Goal: Contribute content: Contribute content

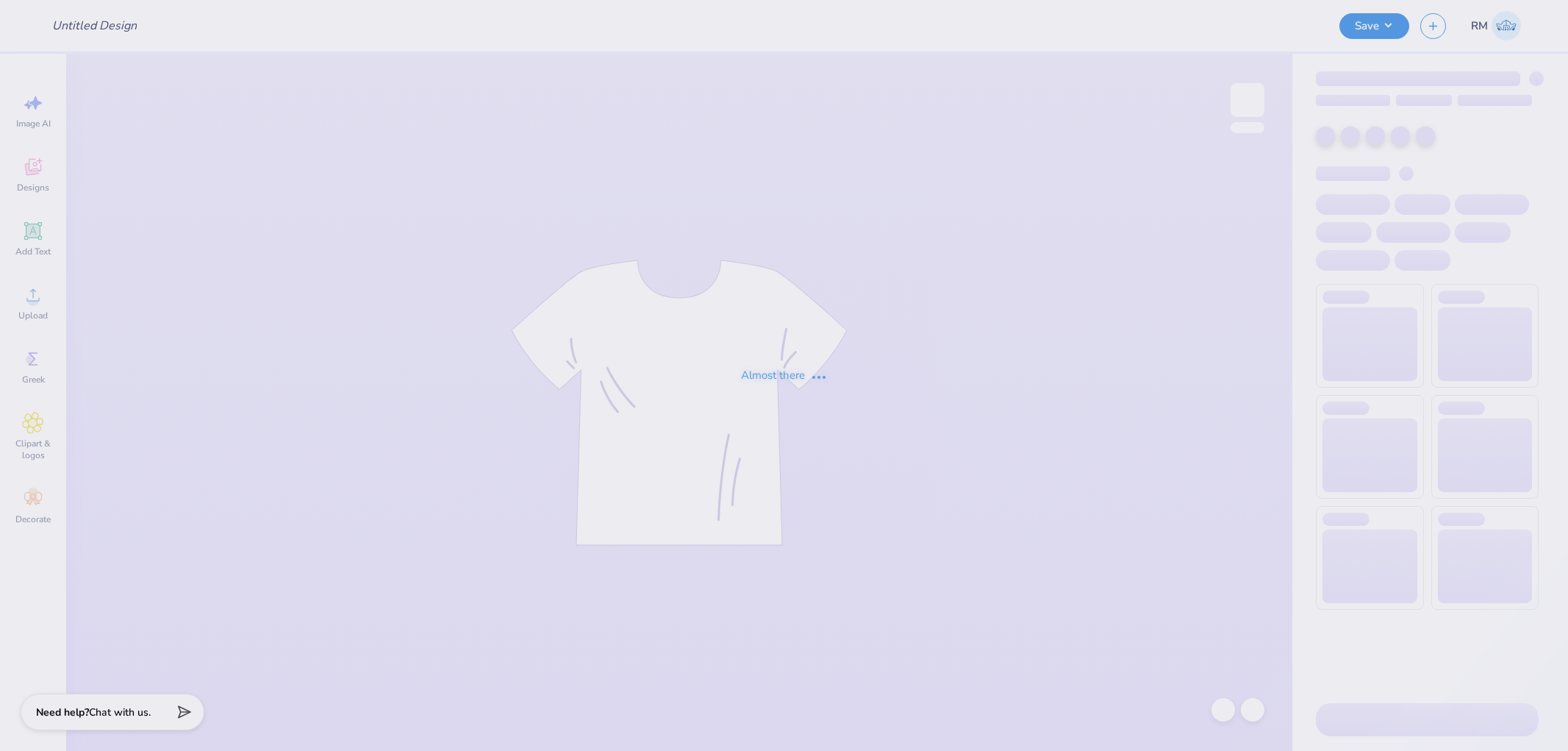
type input "Yiddish class"
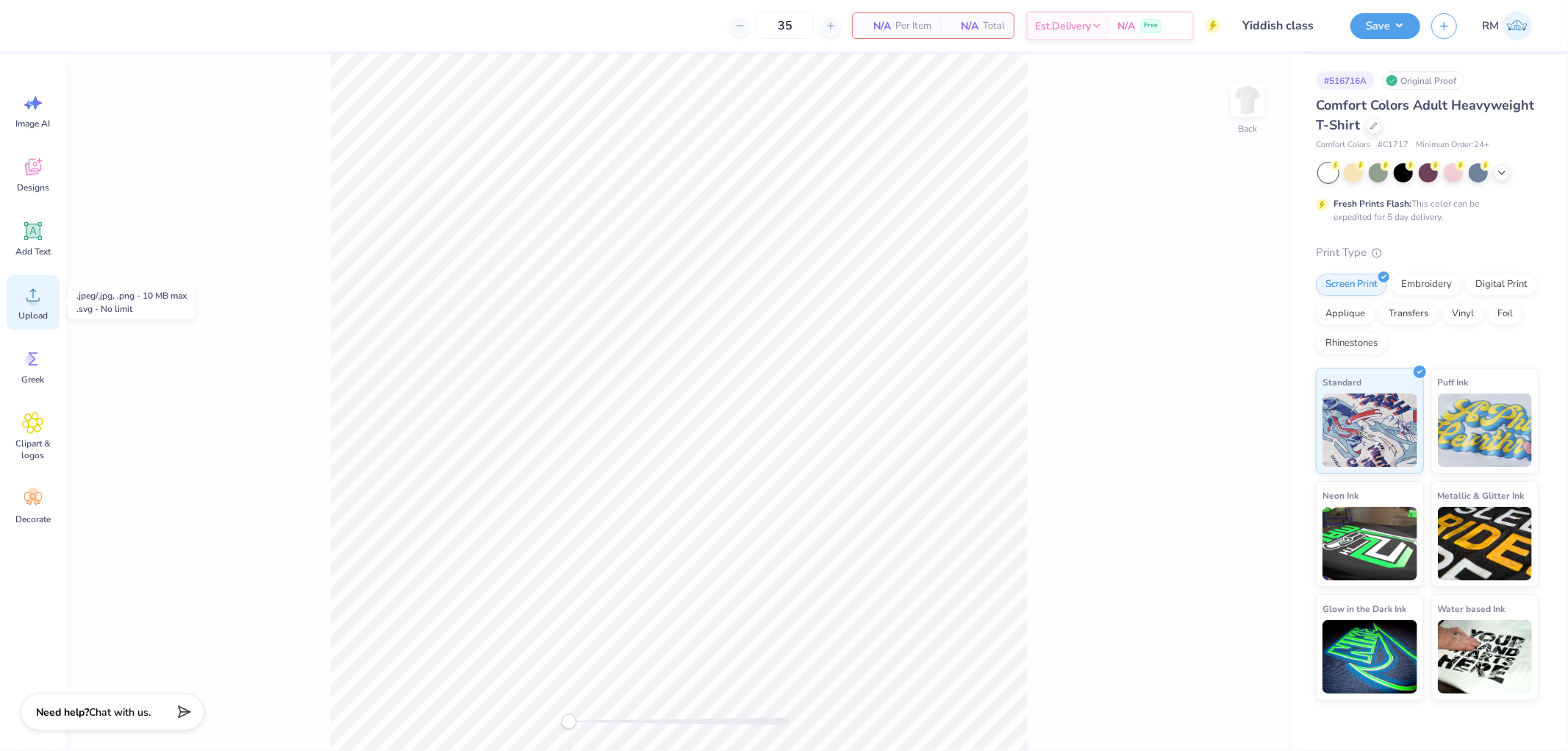
click at [27, 307] on div "Upload" at bounding box center [32, 303] width 53 height 55
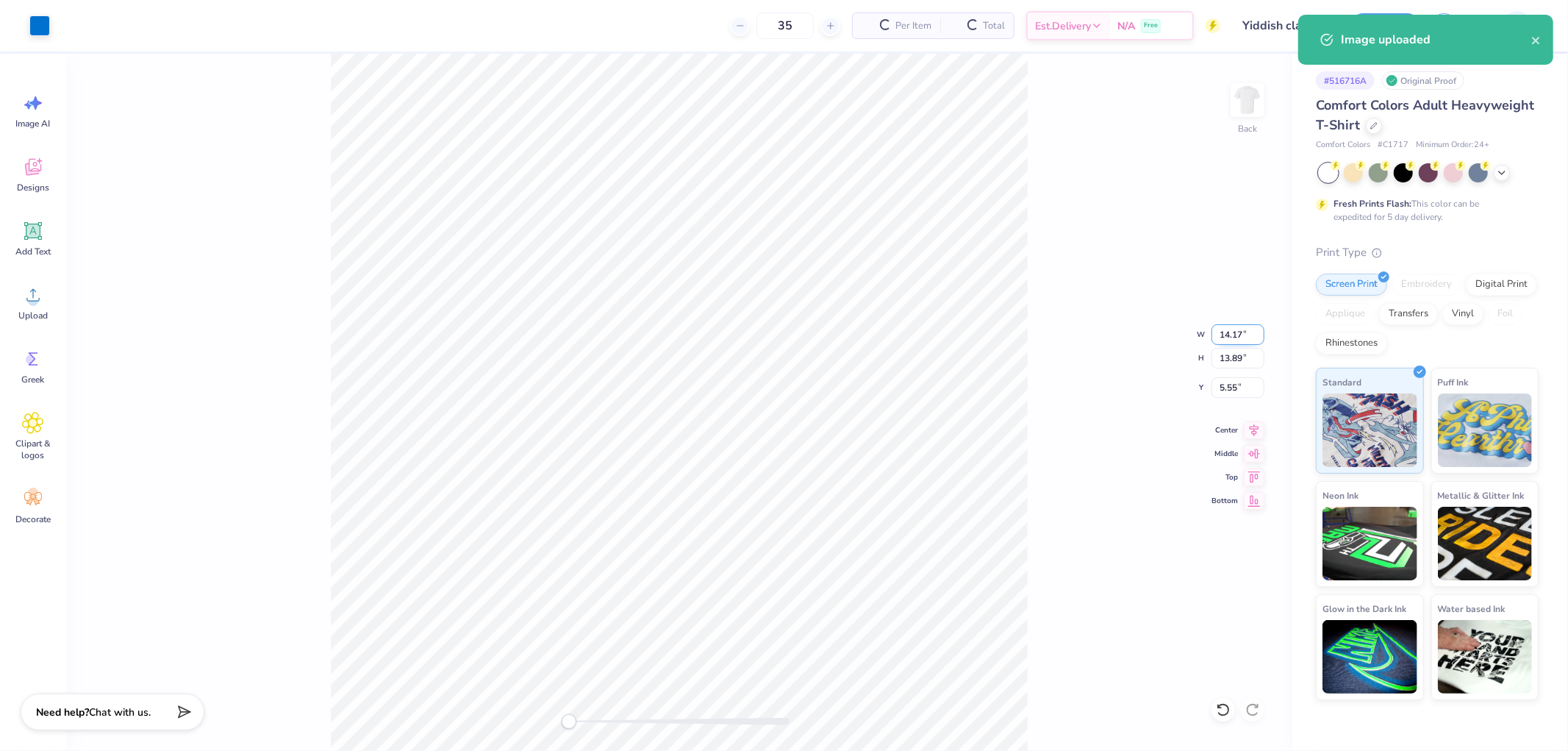
click at [1241, 331] on input "14.17" at bounding box center [1237, 334] width 53 height 20
type input "3.5"
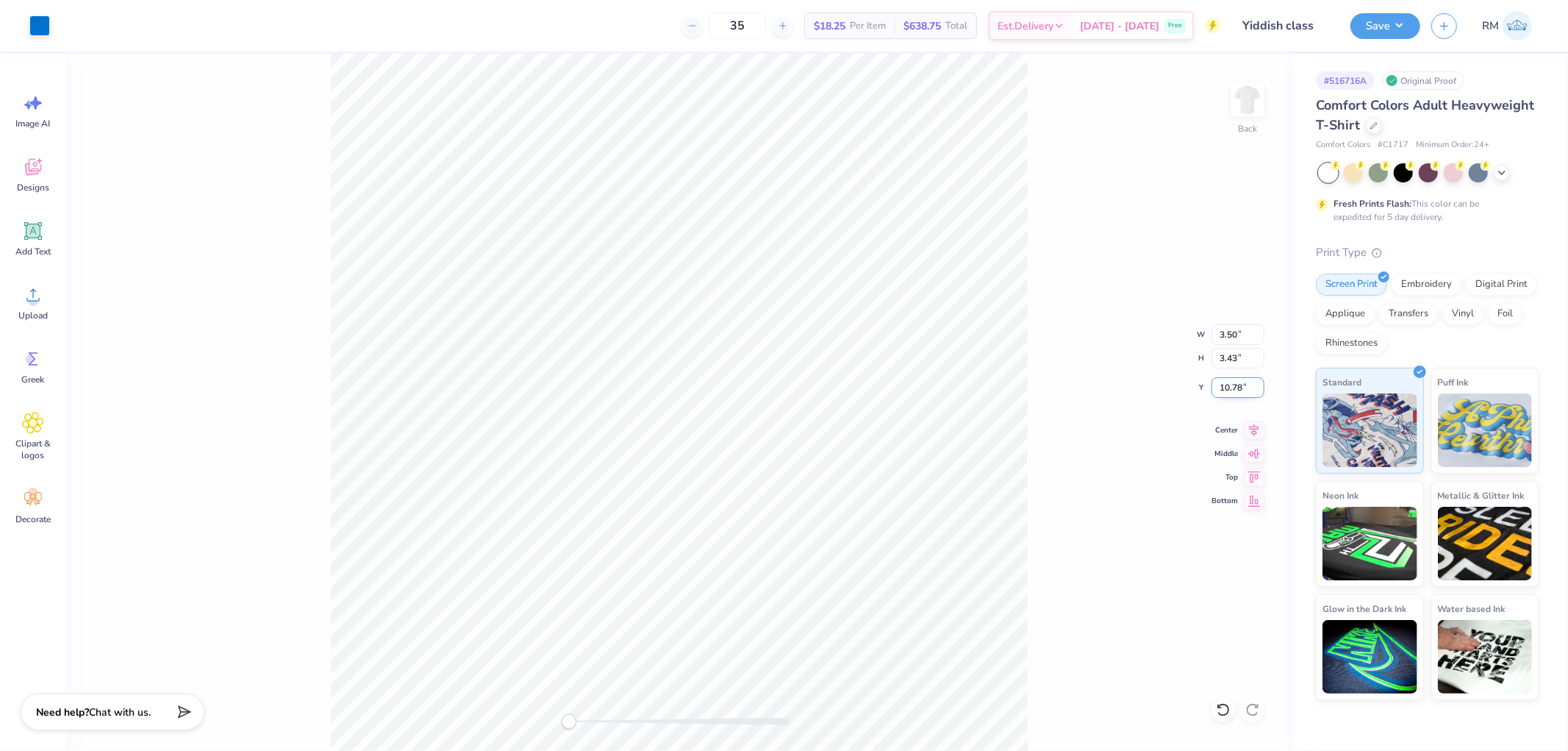
click at [1231, 380] on input "10.78" at bounding box center [1237, 387] width 53 height 20
type input "3"
click at [1232, 387] on input "10.78" at bounding box center [1237, 387] width 53 height 20
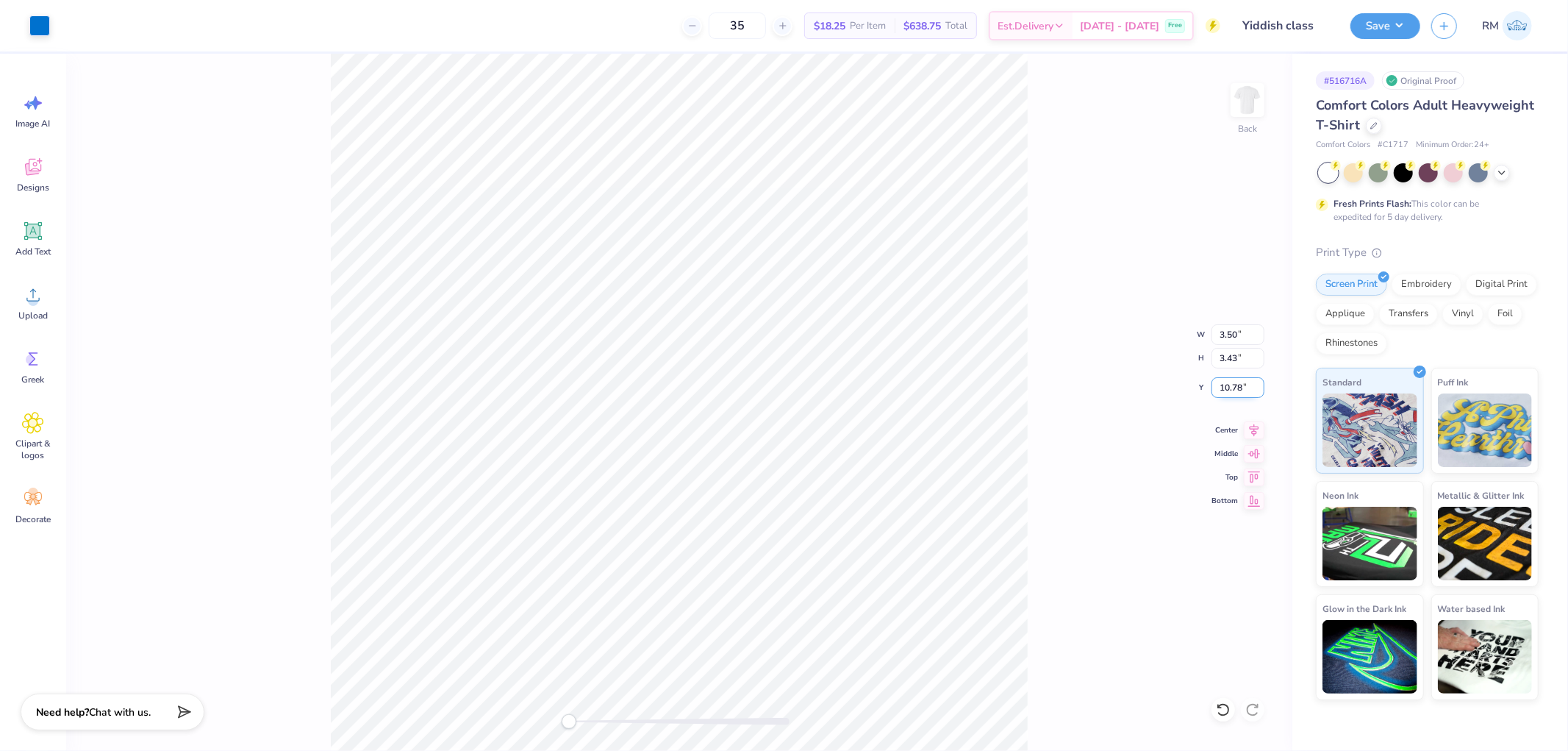
click at [1232, 387] on input "10.78" at bounding box center [1237, 387] width 53 height 20
type input "3"
click at [1255, 106] on img at bounding box center [1247, 100] width 59 height 59
click at [33, 311] on span "Upload" at bounding box center [33, 315] width 29 height 12
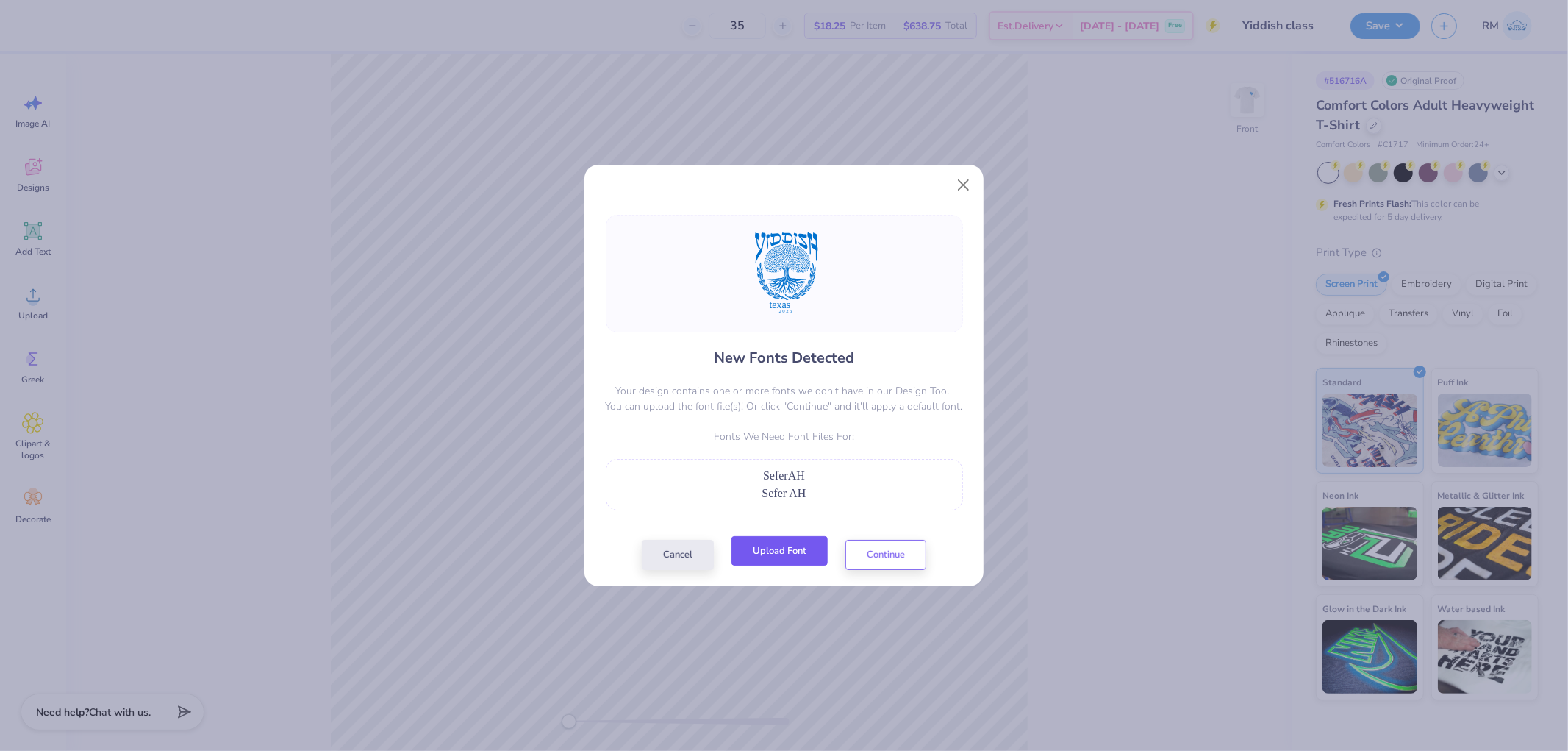
click at [787, 550] on button "Upload Font" at bounding box center [779, 551] width 96 height 30
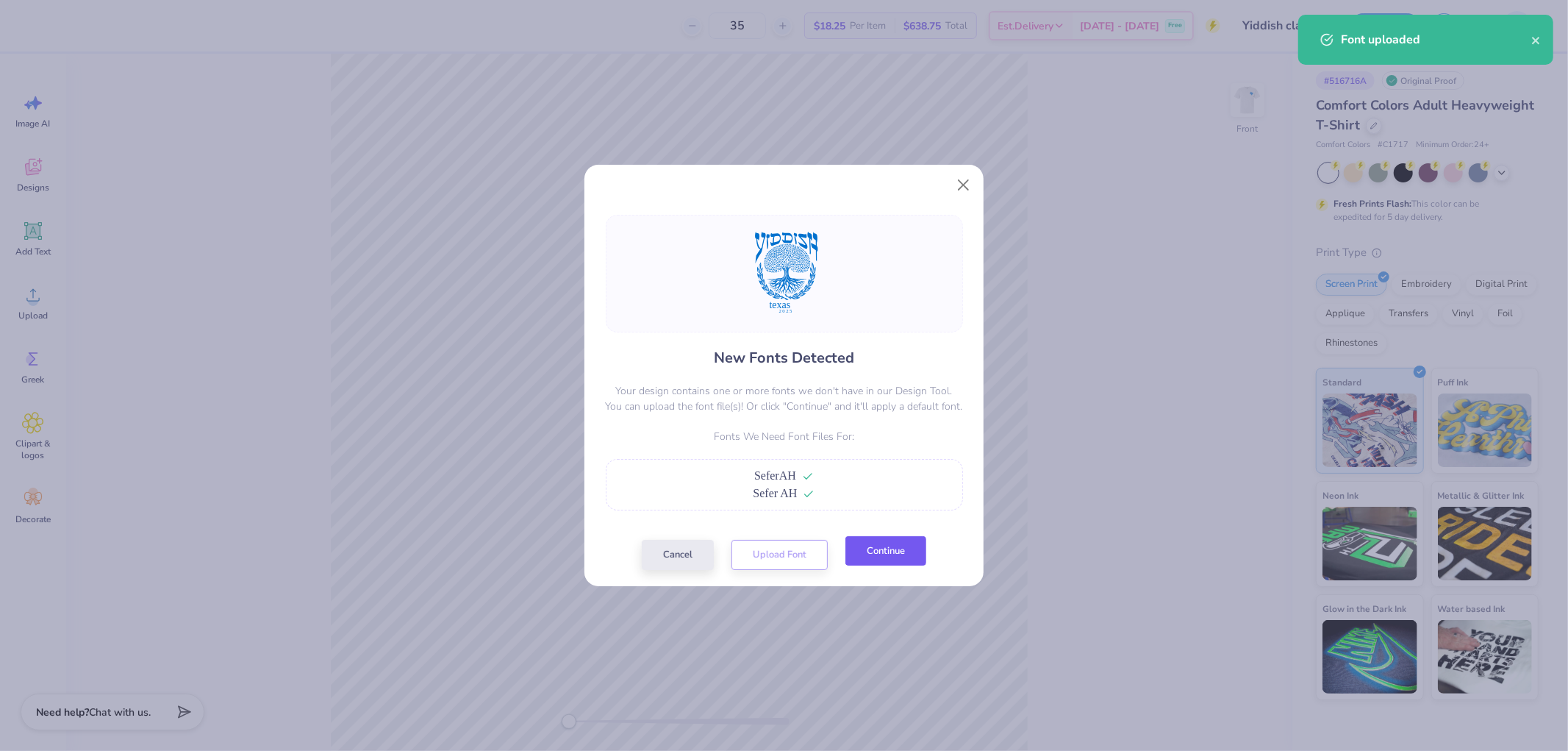
click at [880, 546] on button "Continue" at bounding box center [886, 551] width 81 height 30
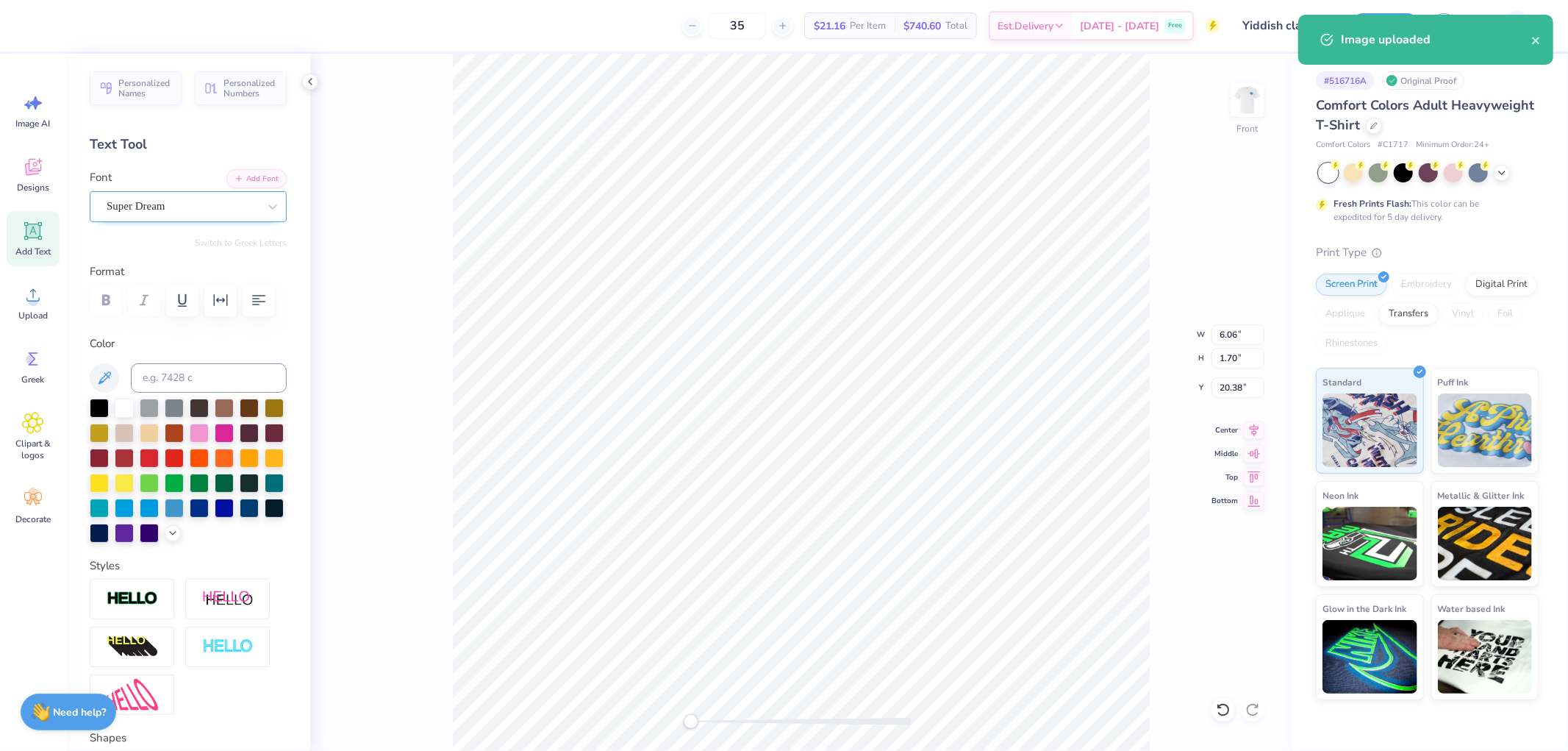
click at [179, 214] on div "Super Dream" at bounding box center [182, 206] width 154 height 23
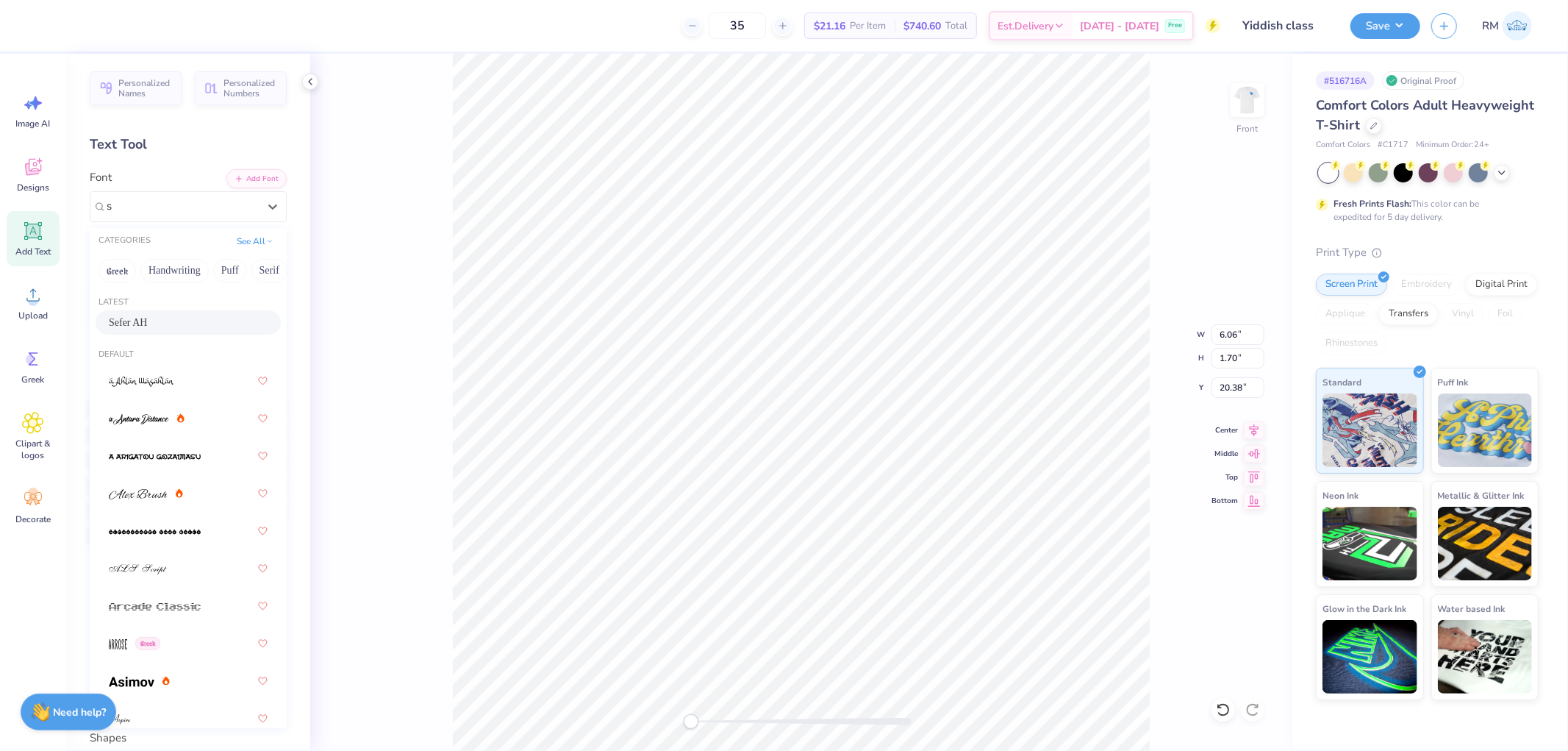
click at [191, 315] on div "Sefer AH" at bounding box center [188, 322] width 159 height 15
type input "s"
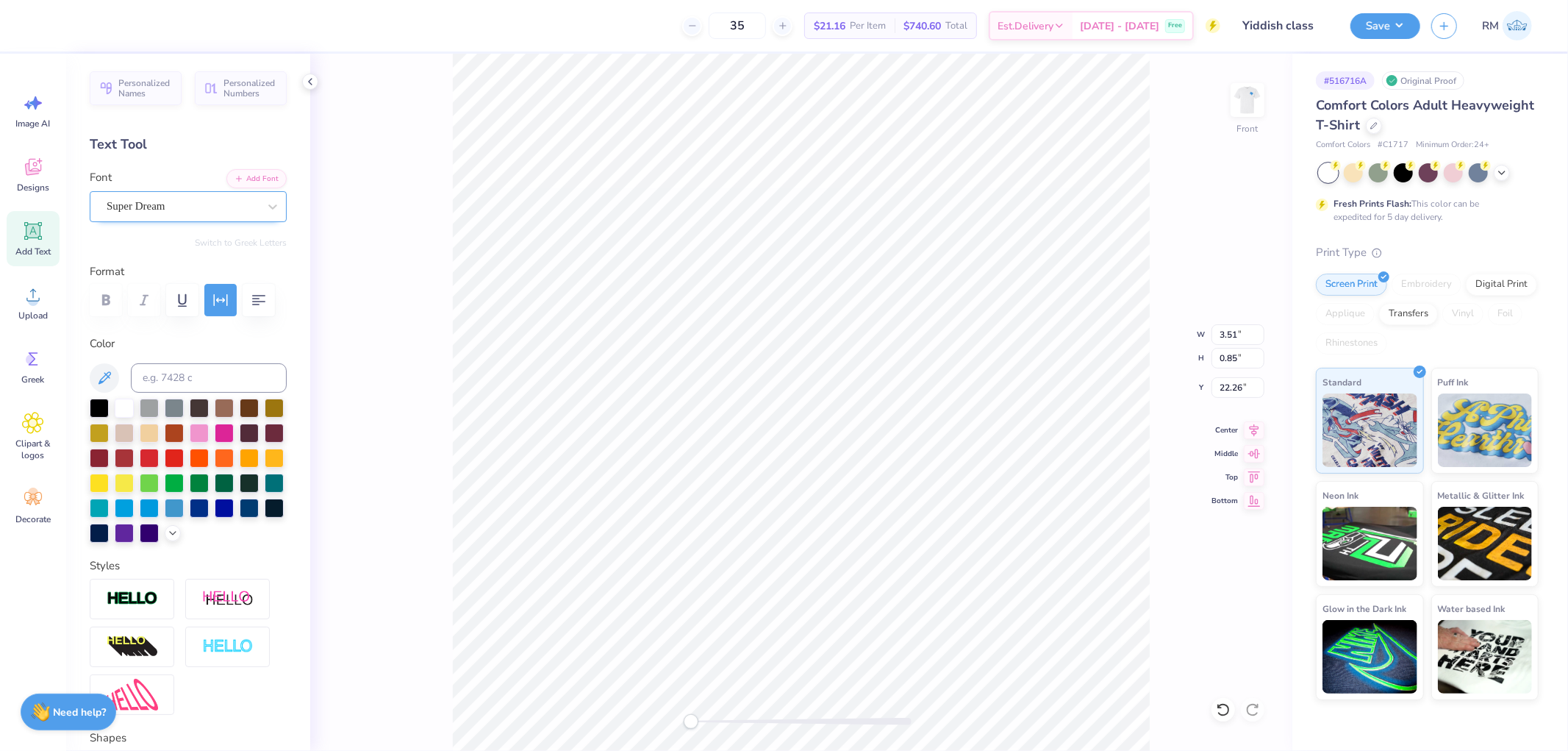
click at [214, 210] on div "Super Dream" at bounding box center [182, 206] width 154 height 23
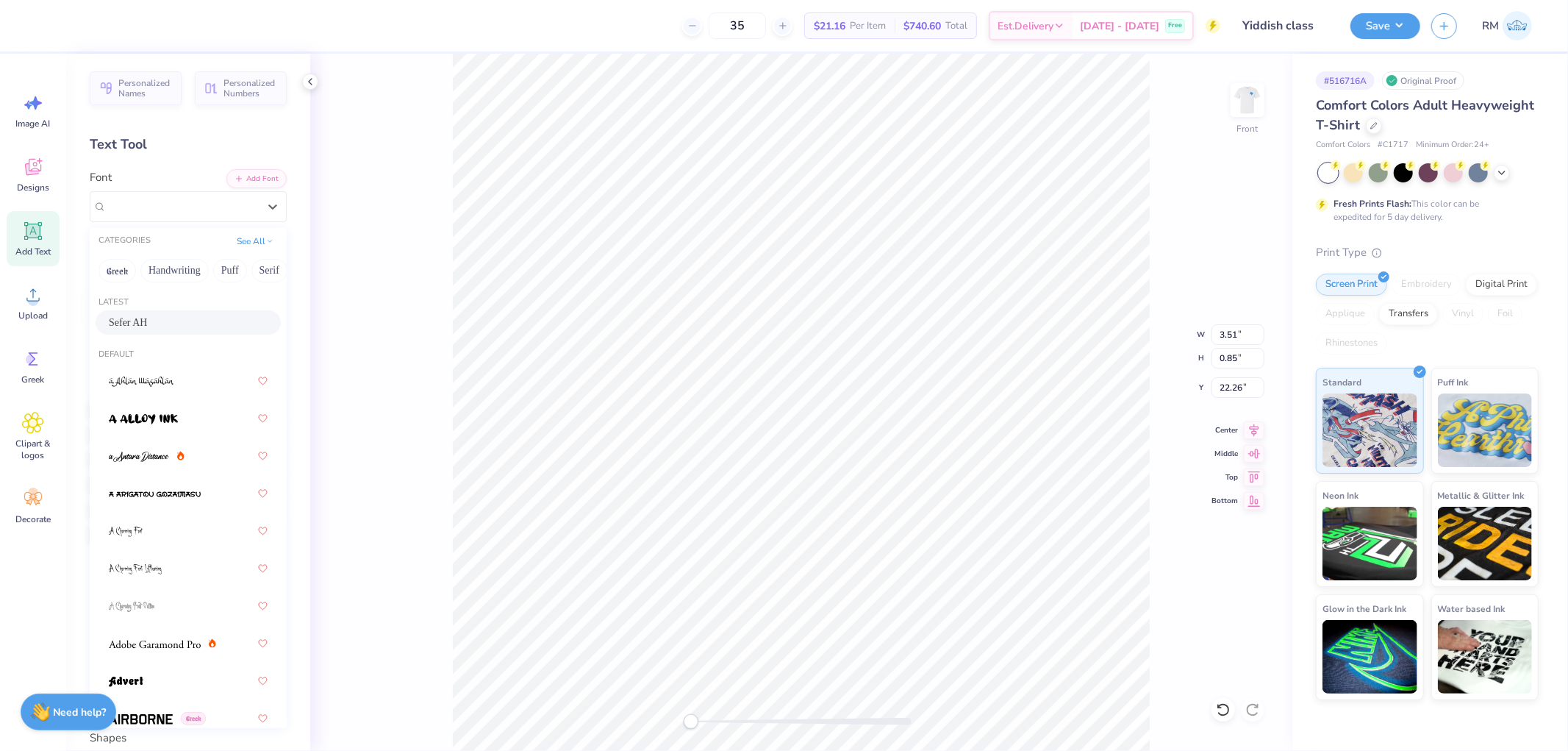
click at [165, 322] on div "Sefer AH" at bounding box center [188, 322] width 159 height 15
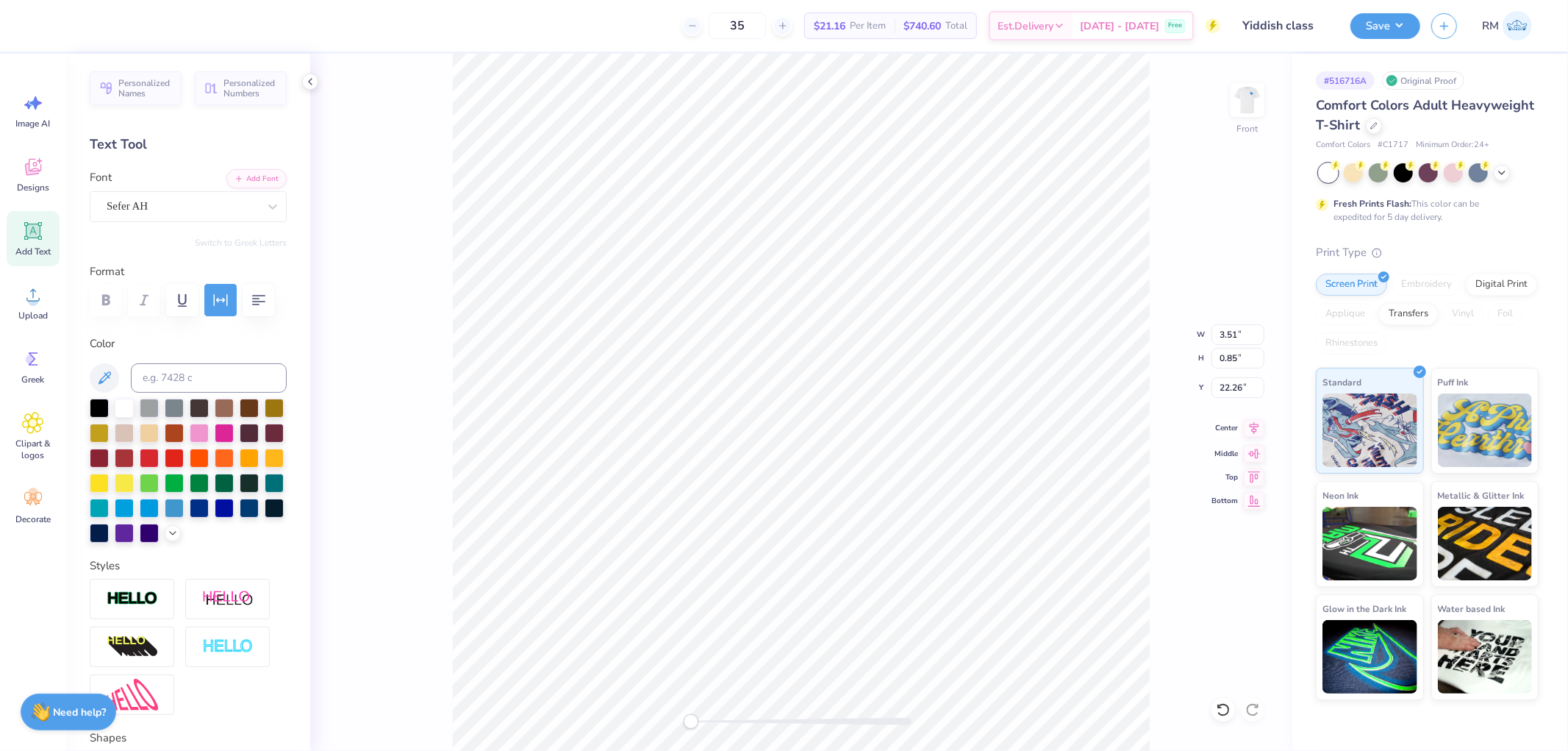
click at [1253, 427] on icon at bounding box center [1253, 428] width 20 height 18
click at [1249, 422] on icon at bounding box center [1253, 428] width 20 height 18
click at [1252, 423] on icon at bounding box center [1253, 428] width 20 height 18
click at [1228, 337] on input "14.53" at bounding box center [1237, 334] width 53 height 20
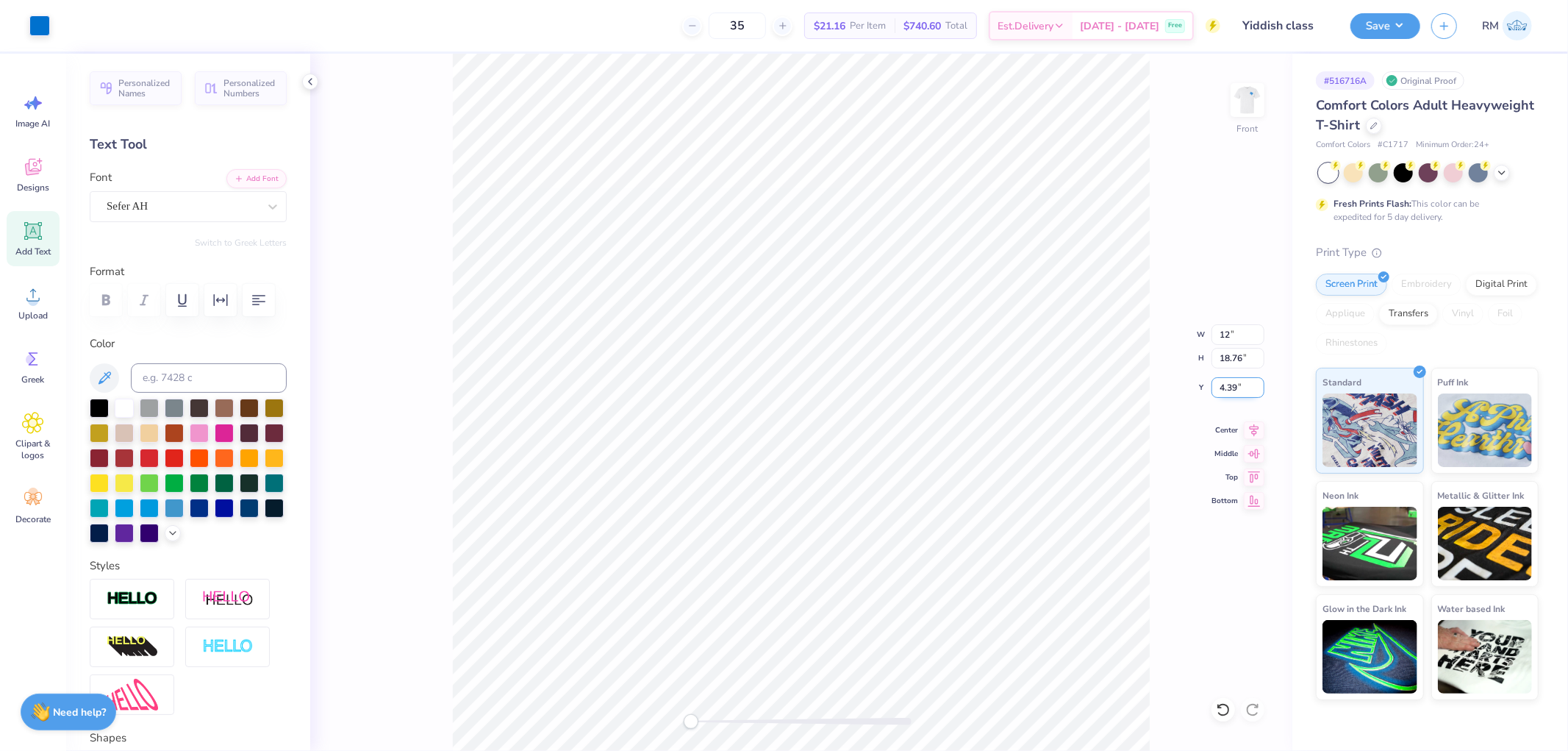
click at [1235, 388] on input "4.39" at bounding box center [1237, 387] width 53 height 20
type input "9.91"
type input "14.30"
click at [1235, 388] on input "7.16" at bounding box center [1237, 387] width 53 height 20
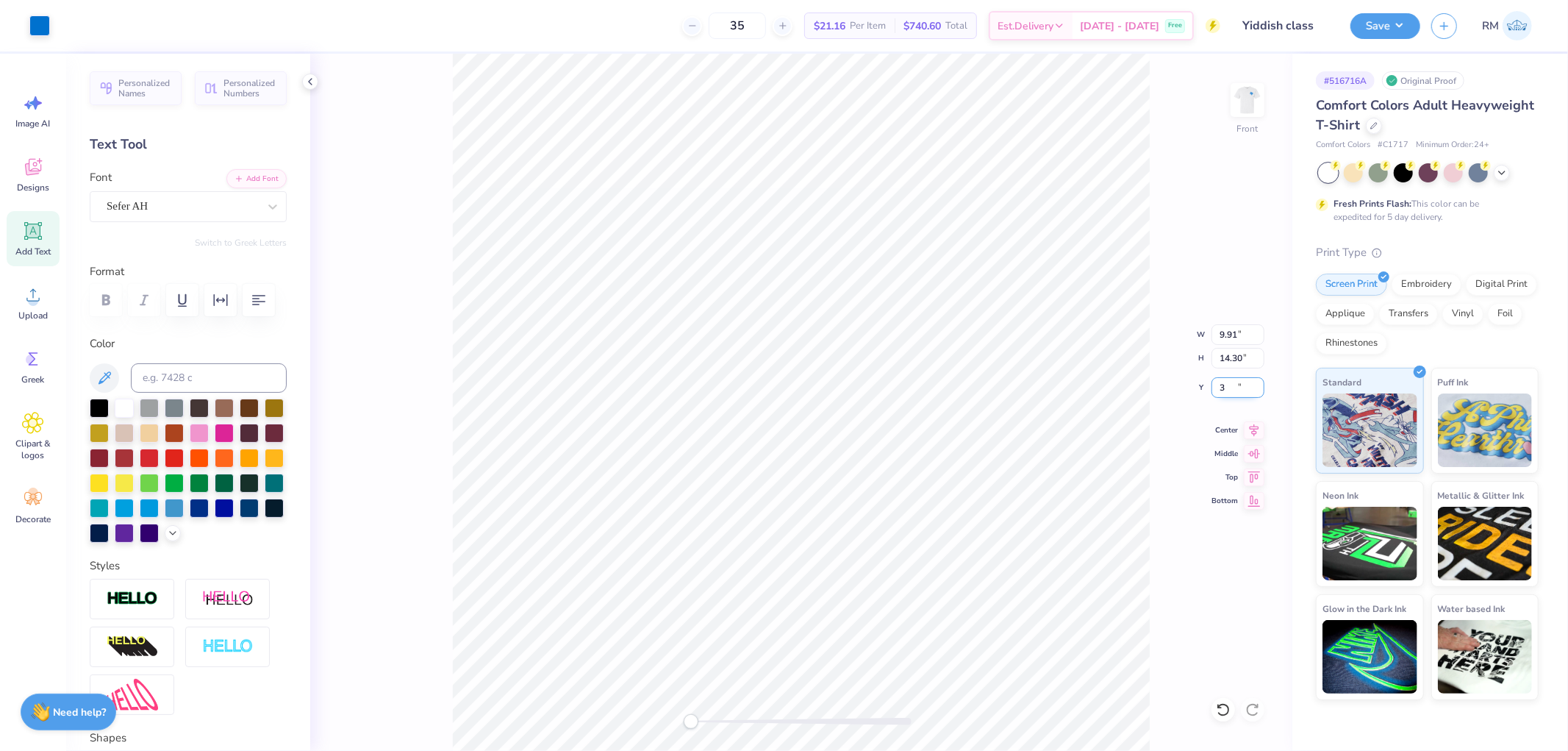
type input "3.00"
type input "14.07"
click at [1226, 341] on input "9.91" at bounding box center [1237, 334] width 53 height 20
type input "7.82"
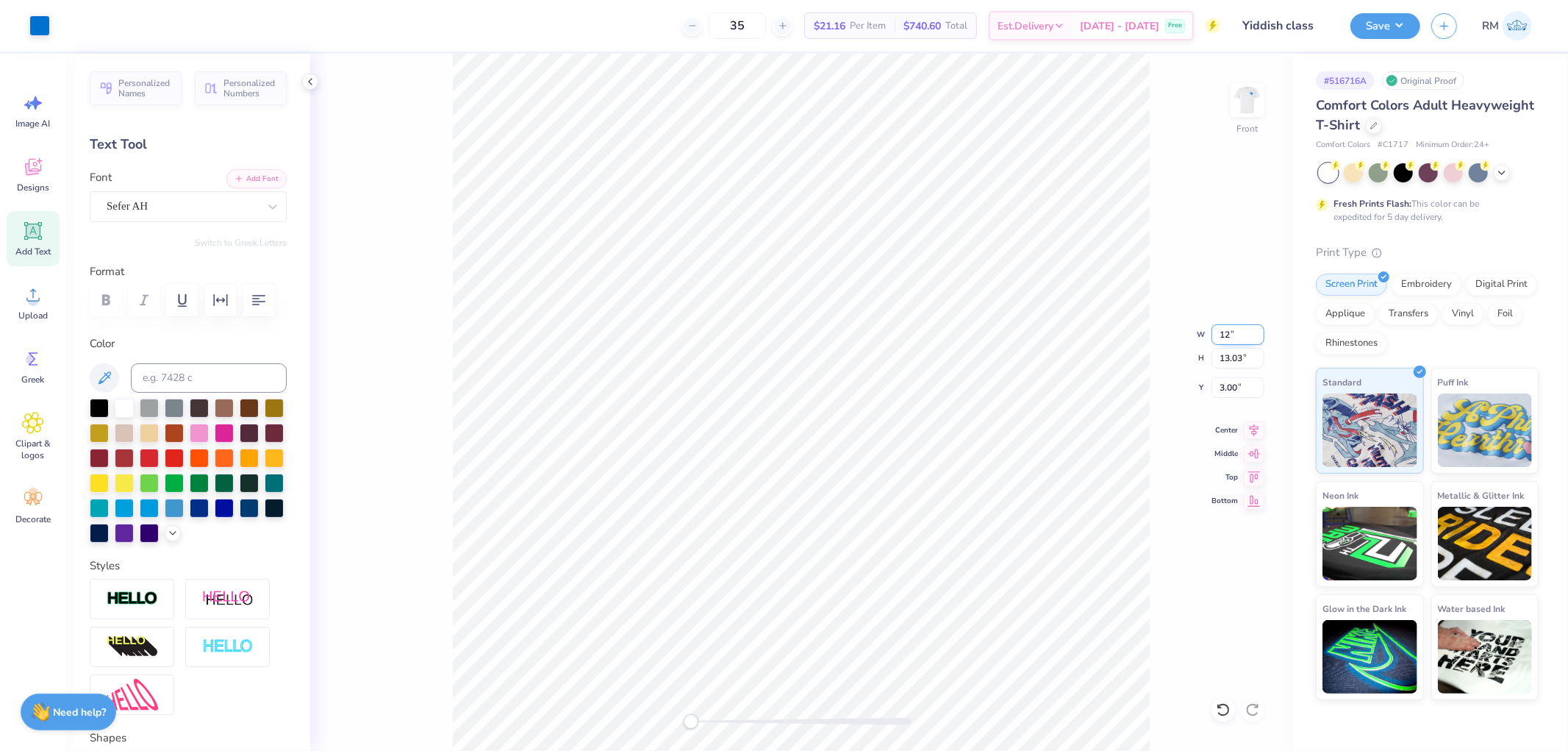
type input "2.59"
type input "14.88"
type input "14.22"
type input "2.14"
type input "15.21"
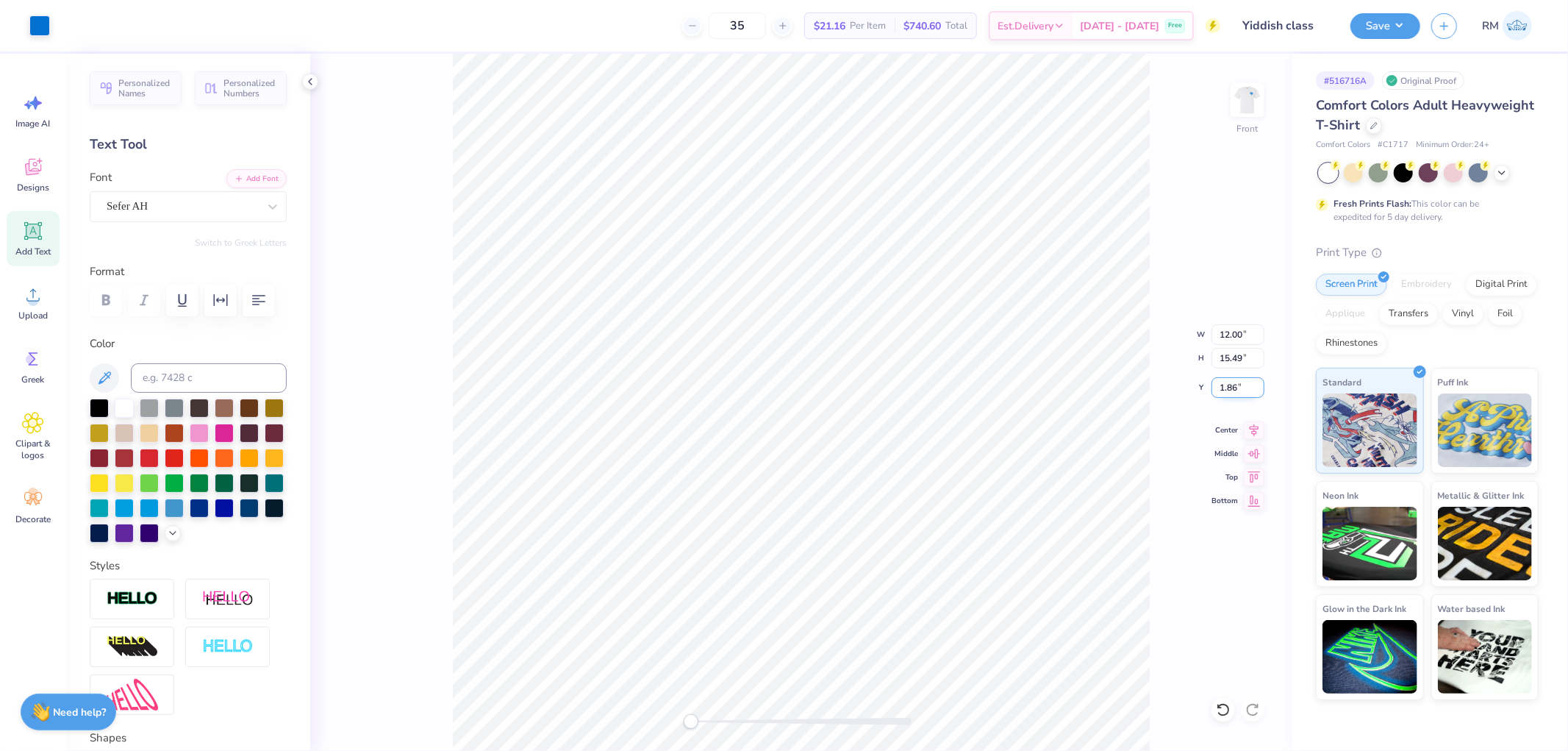
click at [1226, 393] on input "1.86" at bounding box center [1237, 387] width 53 height 20
type input "3.00"
click at [1227, 363] on input "15.49" at bounding box center [1237, 358] width 53 height 20
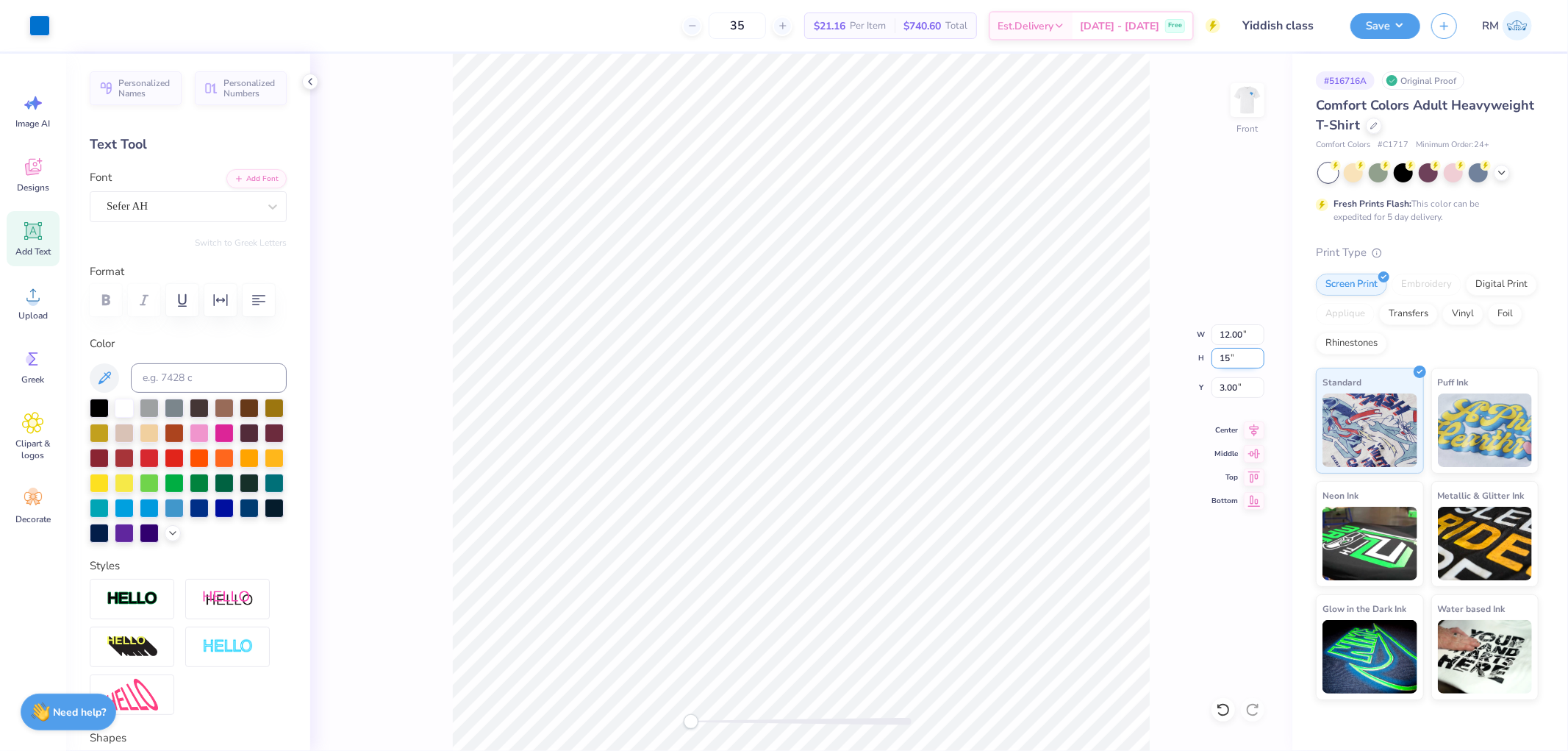
type input "15"
type input "11.25"
type input "14.79"
click at [1232, 397] on input "3.45" at bounding box center [1237, 387] width 53 height 20
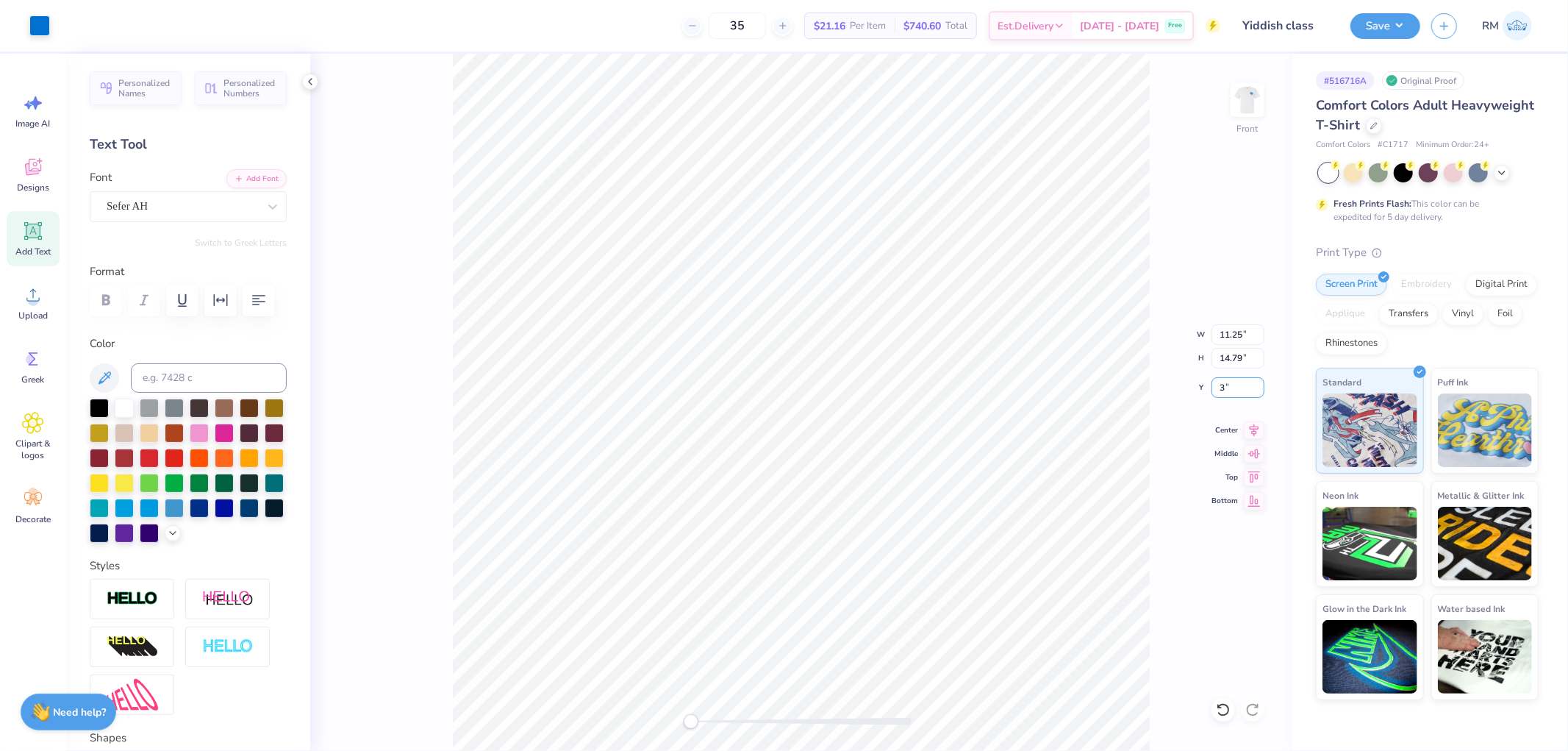
type input "3.00"
click at [1226, 388] on input "2.80" at bounding box center [1237, 387] width 53 height 20
type input "3.00"
click at [1382, 11] on div "Save RM" at bounding box center [1459, 25] width 217 height 51
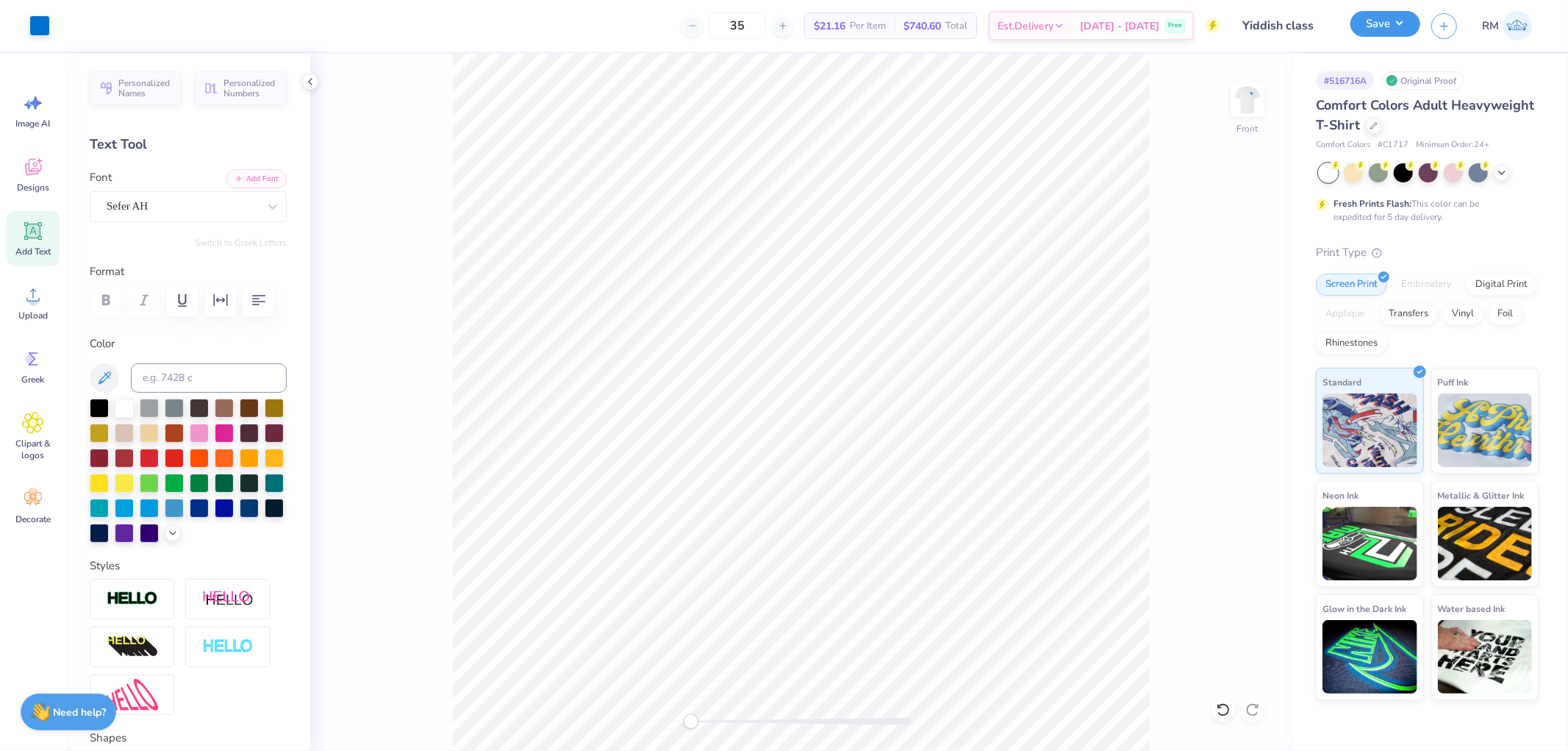
click at [1373, 19] on button "Save" at bounding box center [1386, 24] width 70 height 26
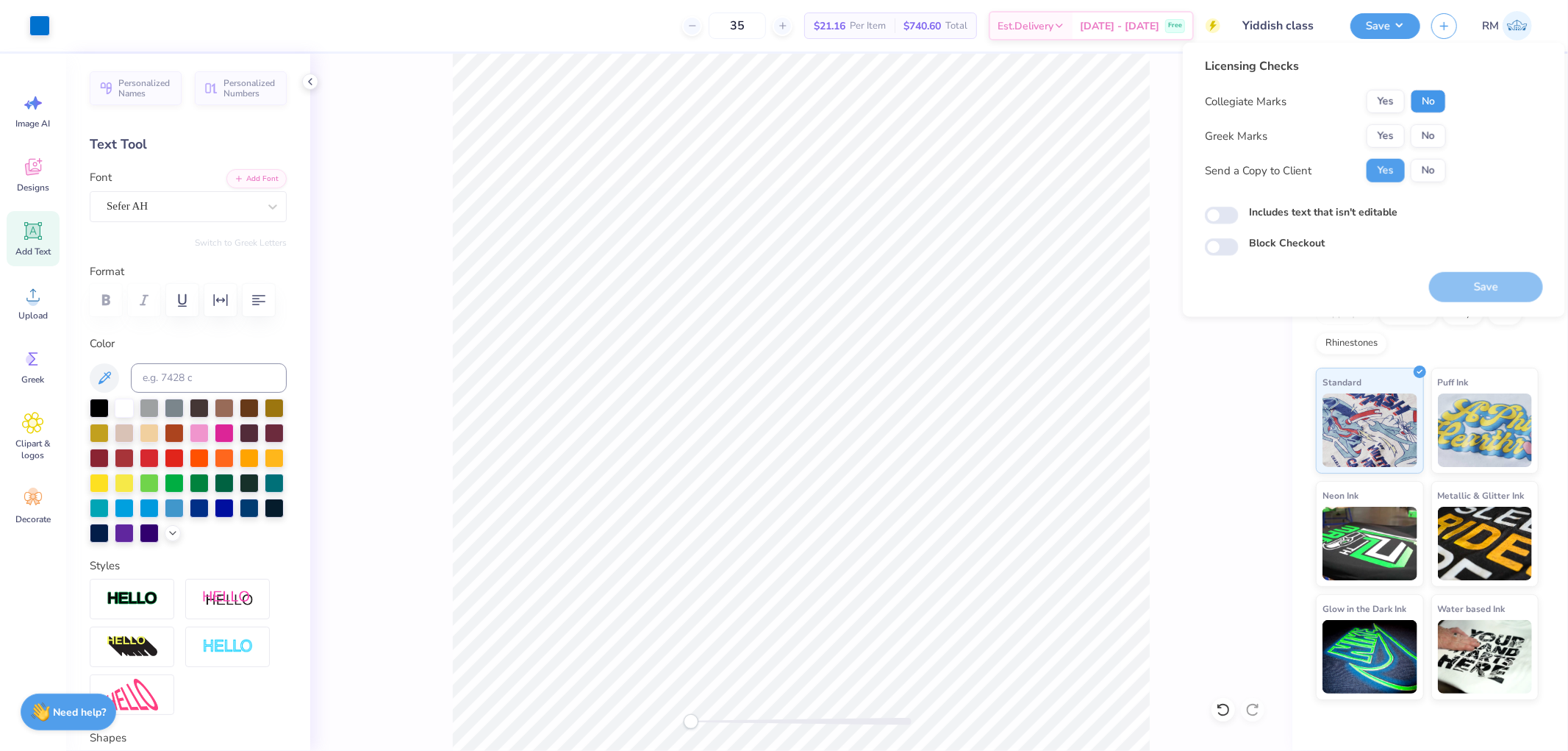
click at [1421, 103] on button "No" at bounding box center [1429, 101] width 36 height 24
click at [1435, 127] on button "No" at bounding box center [1429, 135] width 36 height 24
click at [1490, 282] on button "Save" at bounding box center [1486, 286] width 114 height 30
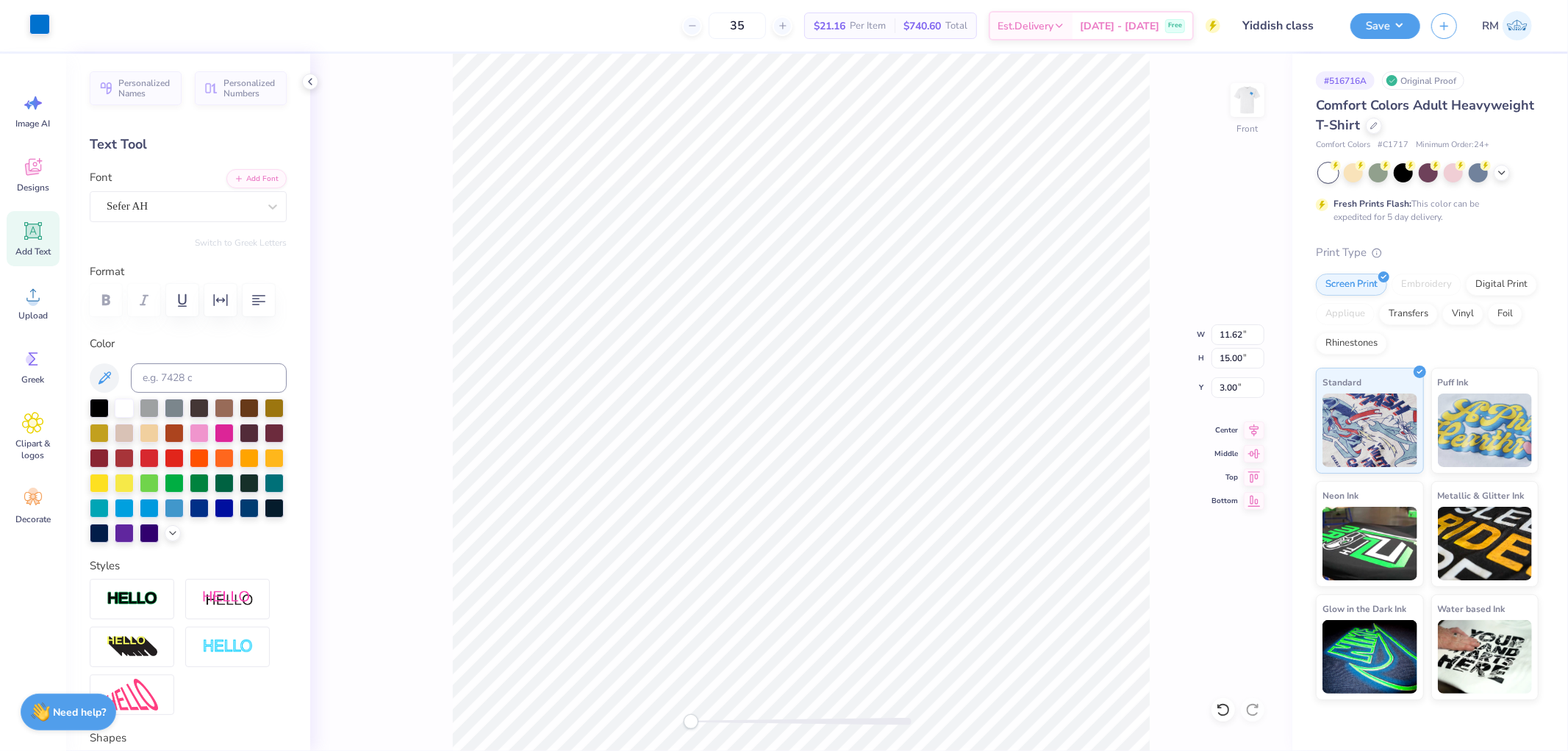
click at [36, 26] on div at bounding box center [39, 24] width 20 height 20
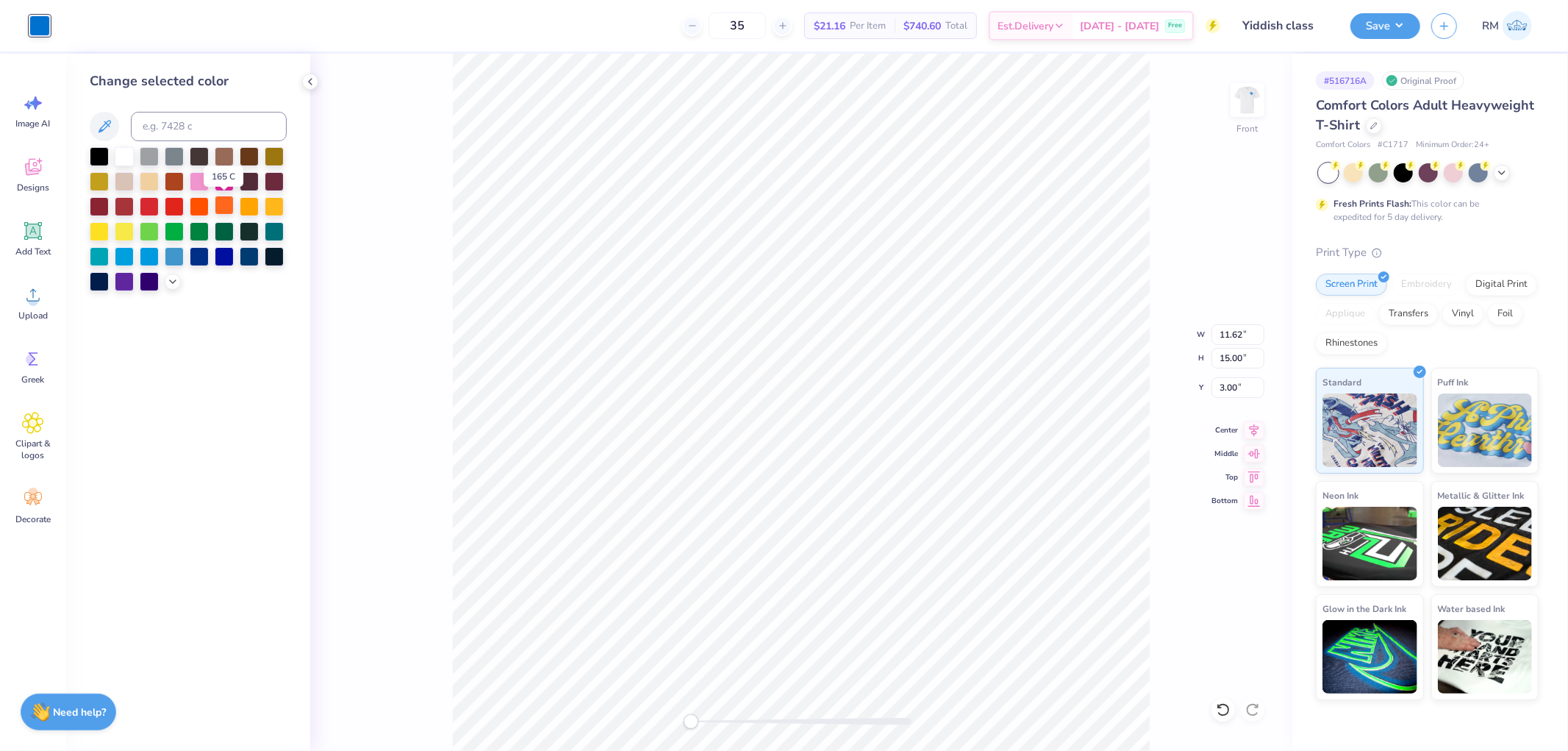
click at [225, 204] on div at bounding box center [225, 205] width 19 height 19
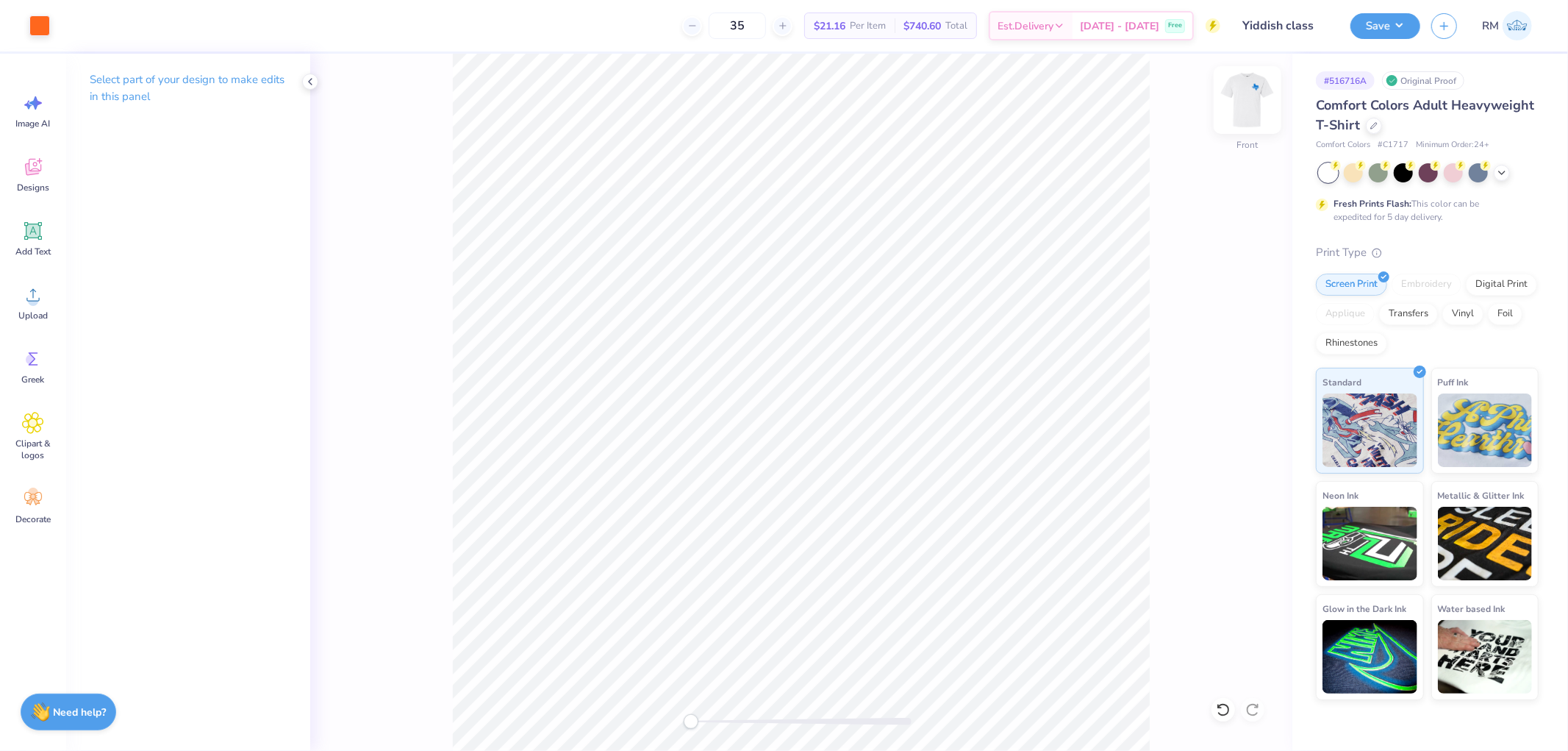
click at [1249, 96] on img at bounding box center [1247, 100] width 59 height 59
click at [36, 26] on div at bounding box center [39, 24] width 20 height 20
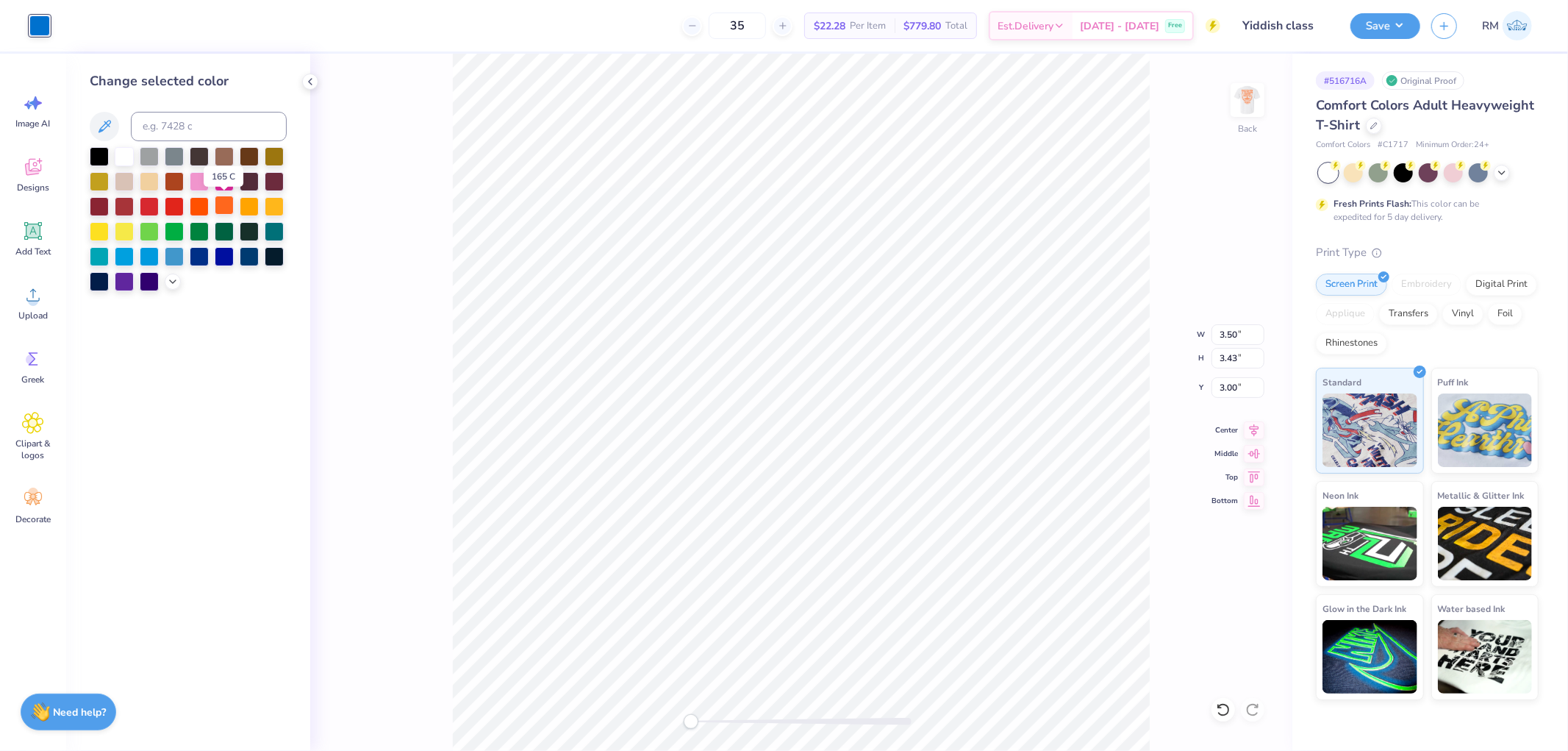
click at [221, 202] on div at bounding box center [225, 205] width 19 height 19
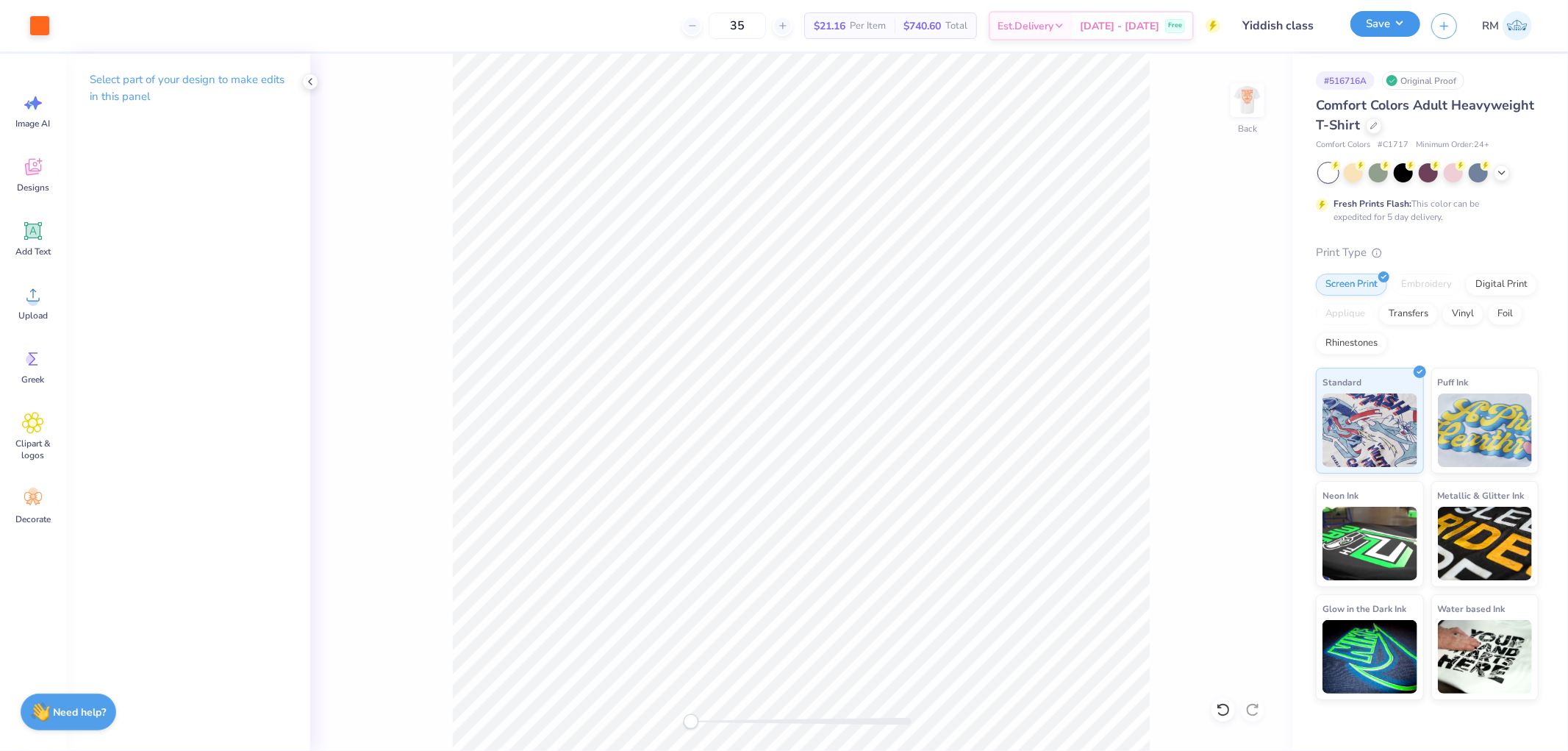
click at [1386, 24] on button "Save" at bounding box center [1386, 24] width 70 height 26
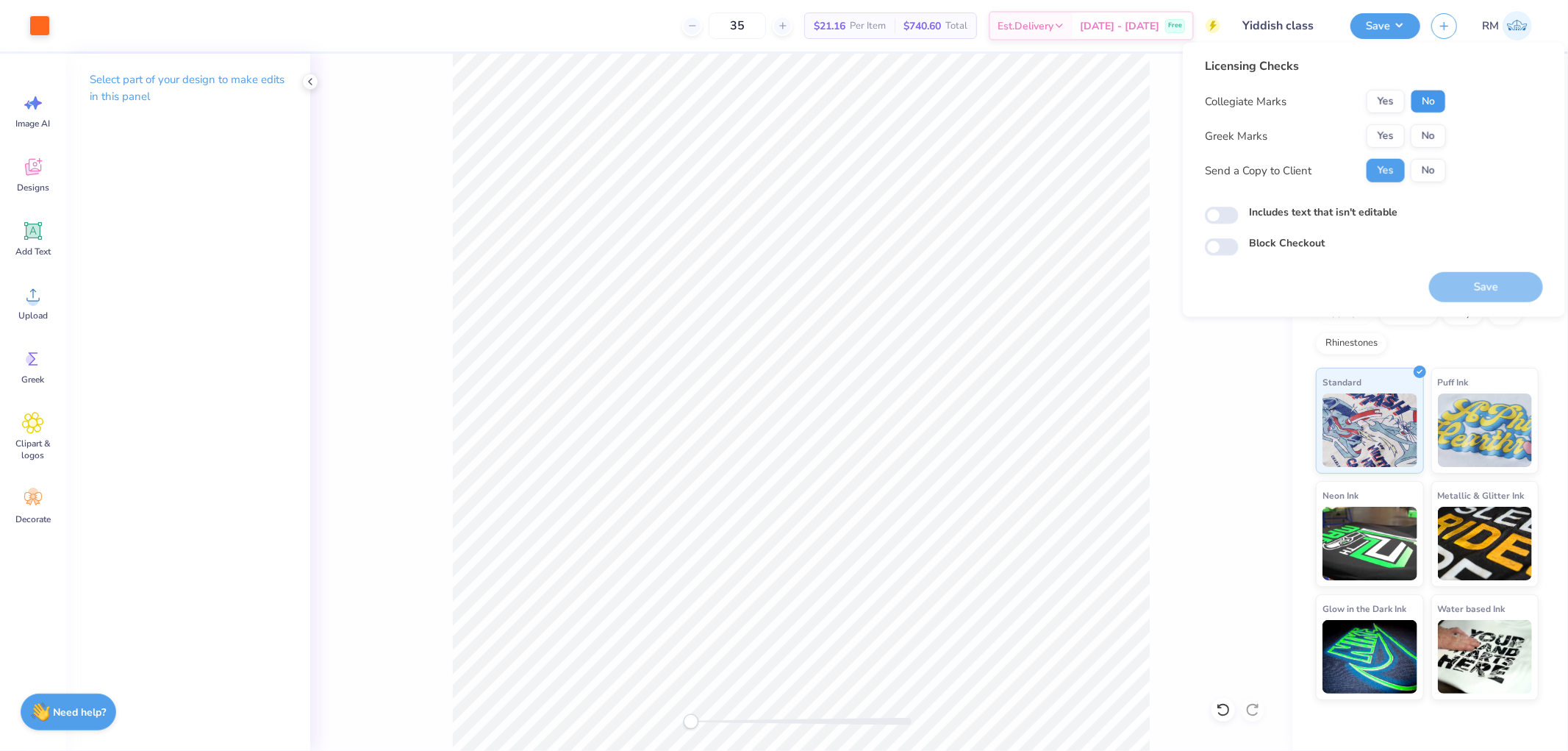
click at [1432, 105] on button "No" at bounding box center [1429, 101] width 36 height 24
click at [1432, 130] on button "No" at bounding box center [1429, 135] width 36 height 24
click at [1475, 287] on button "Save" at bounding box center [1486, 286] width 114 height 30
